Goal: Find specific page/section: Find specific page/section

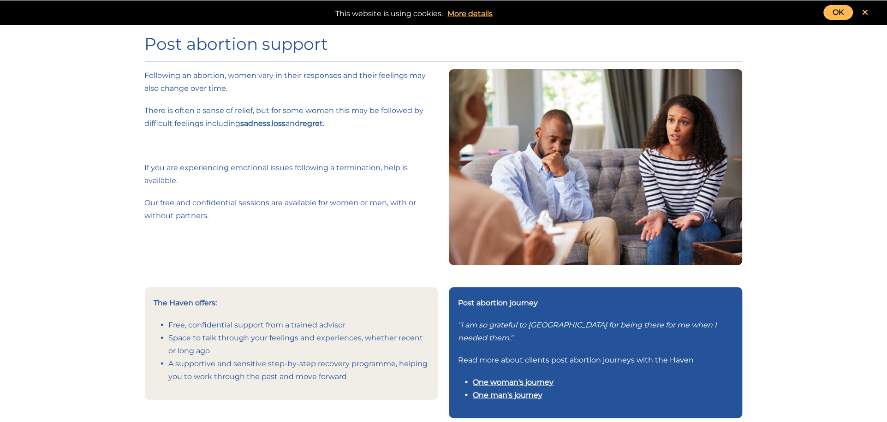
click at [844, 8] on link "OK" at bounding box center [839, 12] width 30 height 15
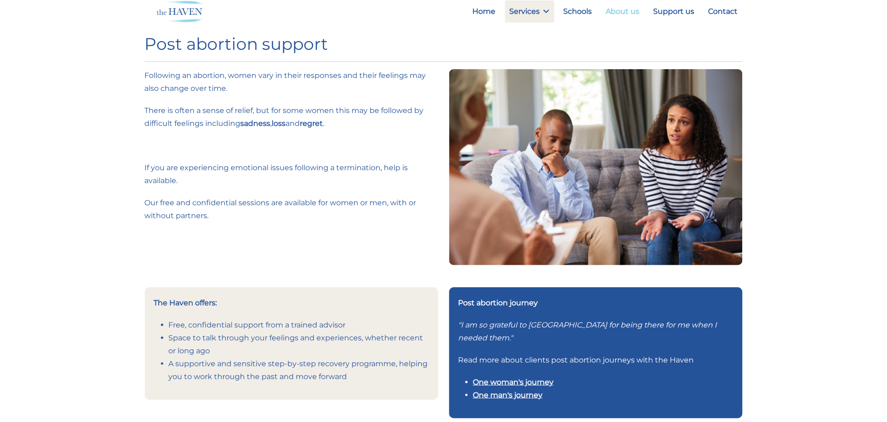
click at [627, 12] on link "About us" at bounding box center [622, 11] width 43 height 22
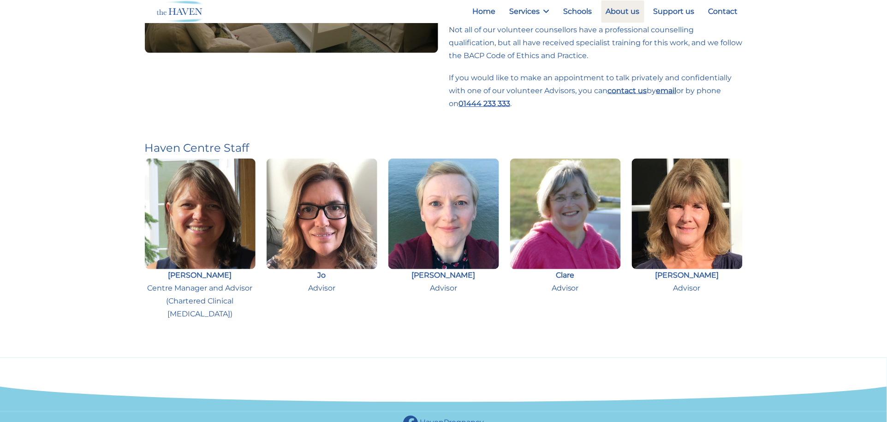
scroll to position [151, 0]
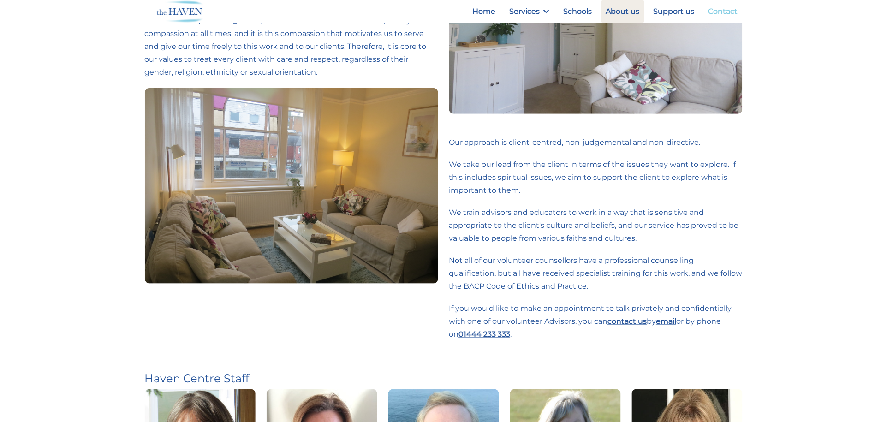
click at [713, 16] on link "Contact" at bounding box center [723, 11] width 39 height 22
